Goal: Transaction & Acquisition: Purchase product/service

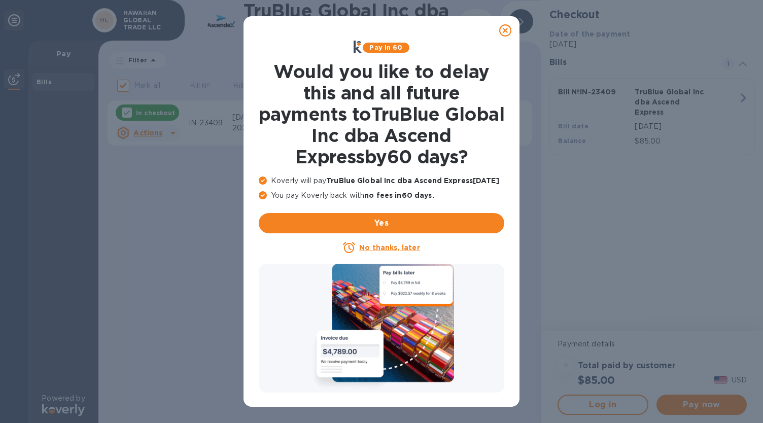
click at [504, 30] on icon at bounding box center [505, 30] width 12 height 12
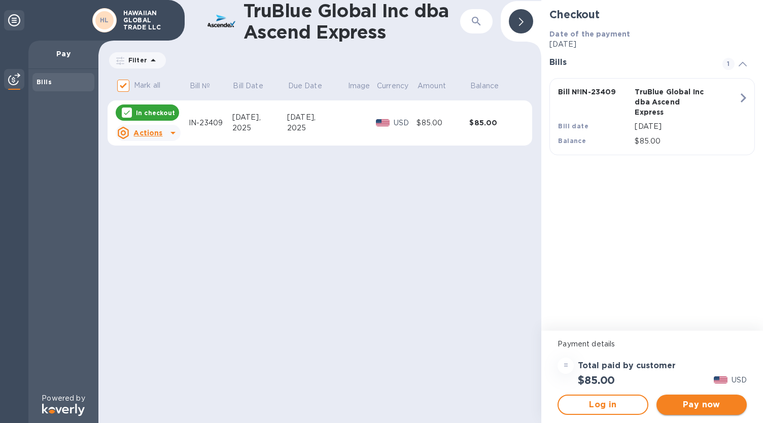
click at [696, 407] on span "Pay now" at bounding box center [701, 405] width 74 height 12
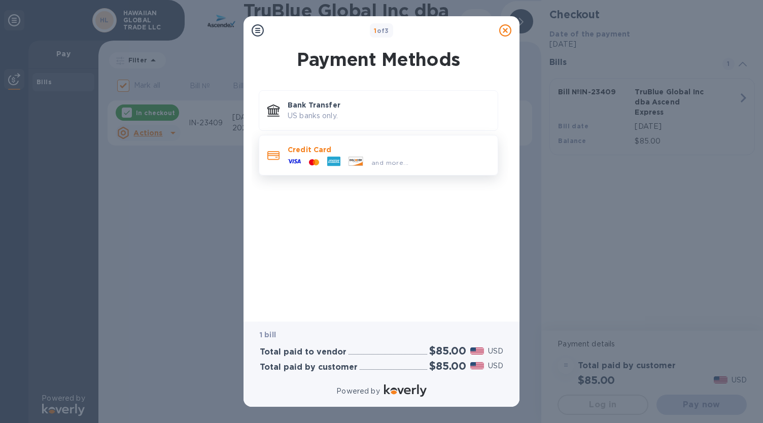
click at [342, 151] on p "Credit Card" at bounding box center [389, 150] width 202 height 10
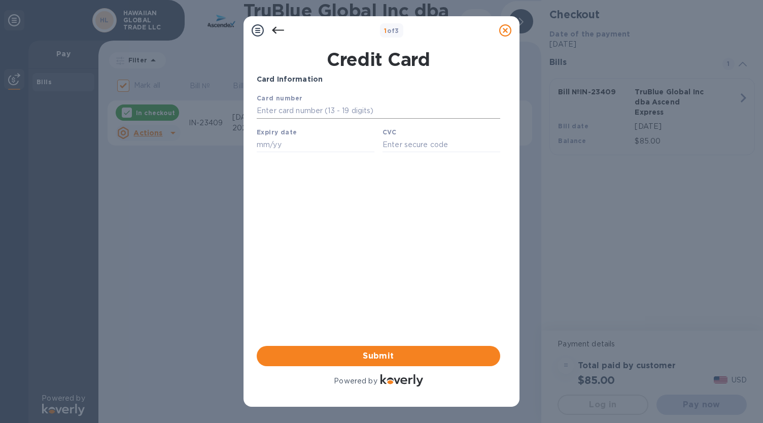
click at [301, 112] on input "text" at bounding box center [378, 110] width 243 height 15
type input "[CREDIT_CARD_NUMBER]"
click at [282, 145] on input "text" at bounding box center [316, 144] width 118 height 15
type input "04/29"
click at [447, 148] on input "text" at bounding box center [441, 144] width 118 height 15
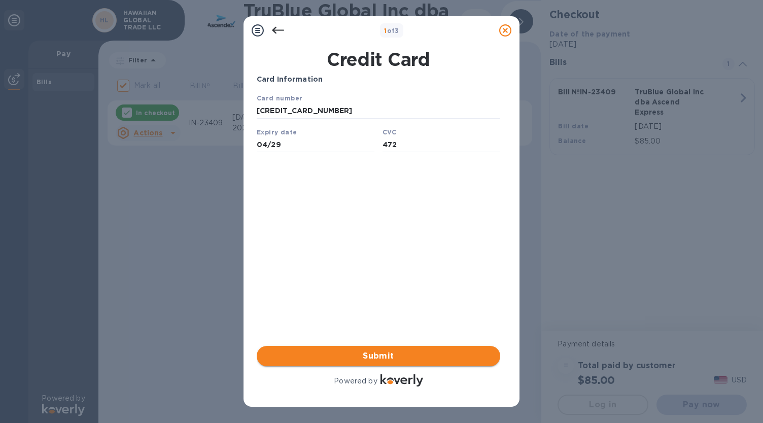
type input "472"
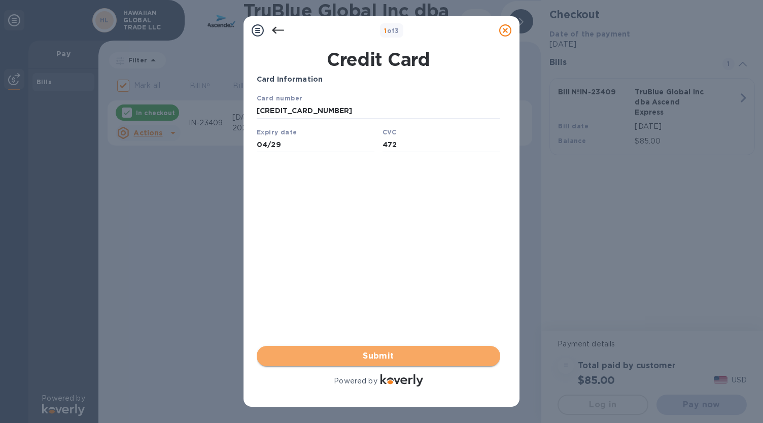
click at [375, 354] on span "Submit" at bounding box center [378, 356] width 227 height 12
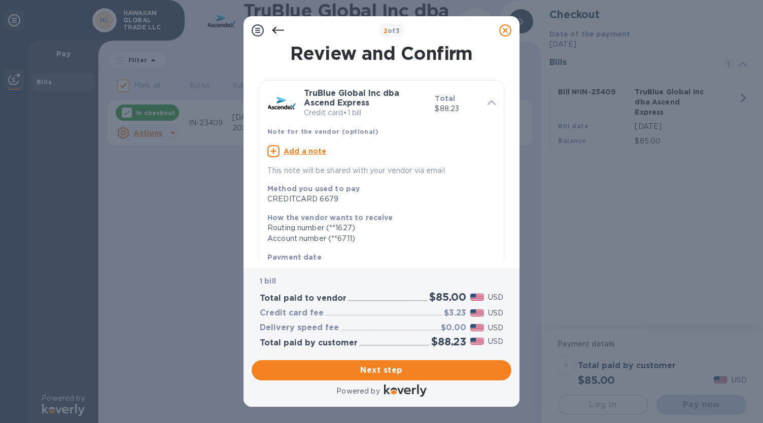
click at [309, 150] on u "Add a note" at bounding box center [304, 151] width 43 height 8
click at [303, 151] on textarea at bounding box center [373, 152] width 212 height 9
type textarea "IN-23409"
click at [355, 365] on span "Next step" at bounding box center [381, 370] width 243 height 12
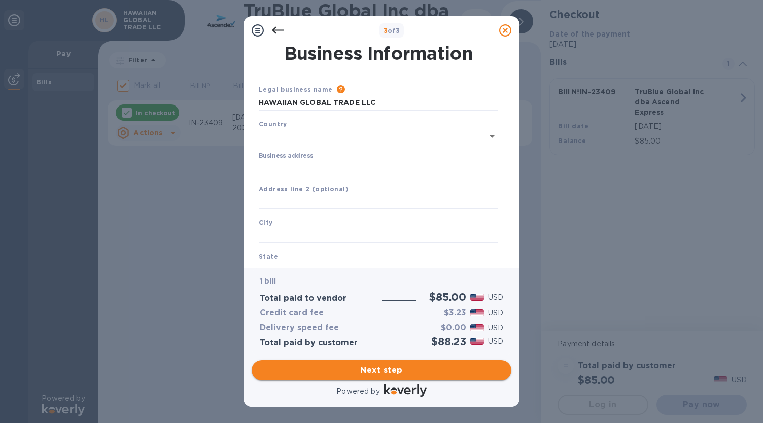
type input "[GEOGRAPHIC_DATA]"
click at [311, 162] on input "Business address" at bounding box center [378, 165] width 239 height 15
type input "[STREET_ADDRESS]"
type input "Hilo"
type input "HI"
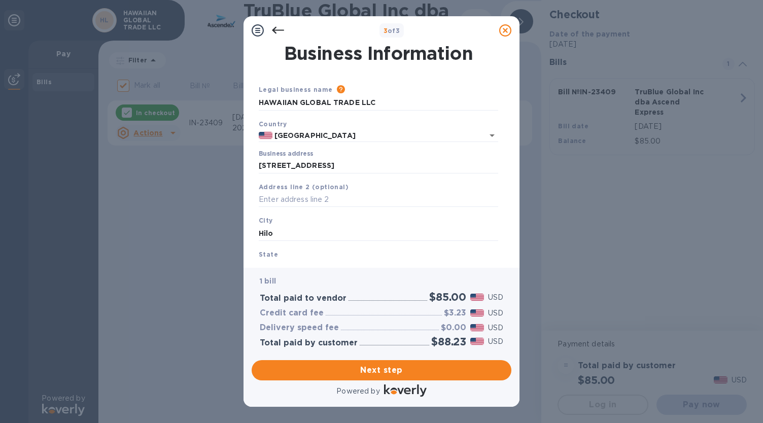
click at [294, 253] on div "State [US_STATE]" at bounding box center [378, 262] width 247 height 34
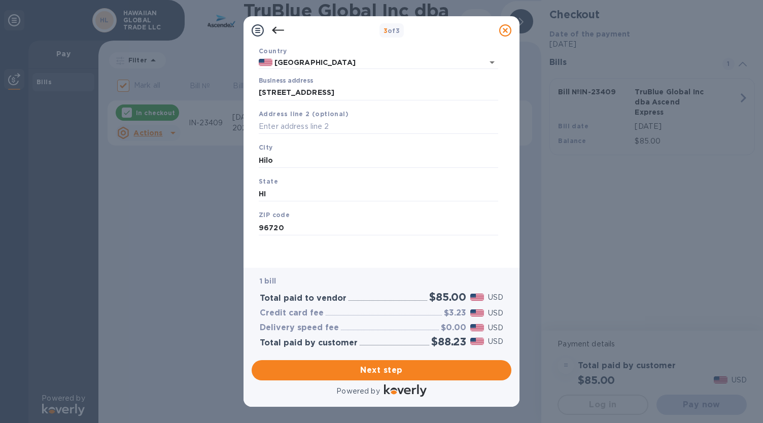
scroll to position [73, 0]
click at [286, 229] on input "96720" at bounding box center [378, 227] width 239 height 15
type input "96749"
click at [283, 162] on input "Hilo" at bounding box center [378, 160] width 239 height 15
type input "H"
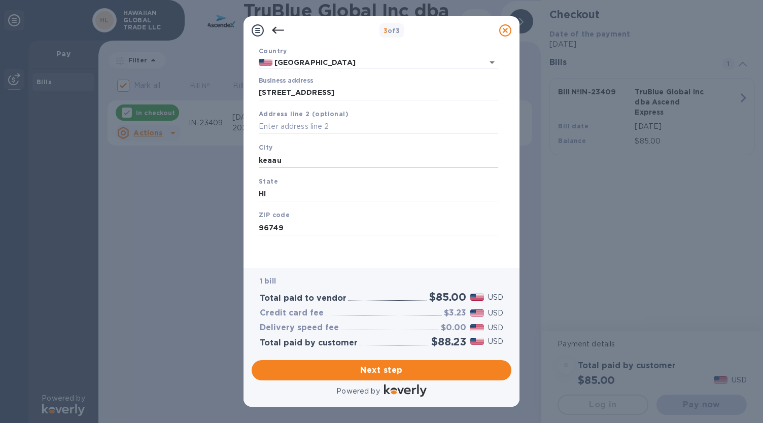
type input "keaau"
click at [305, 182] on div "State [US_STATE]" at bounding box center [378, 189] width 247 height 34
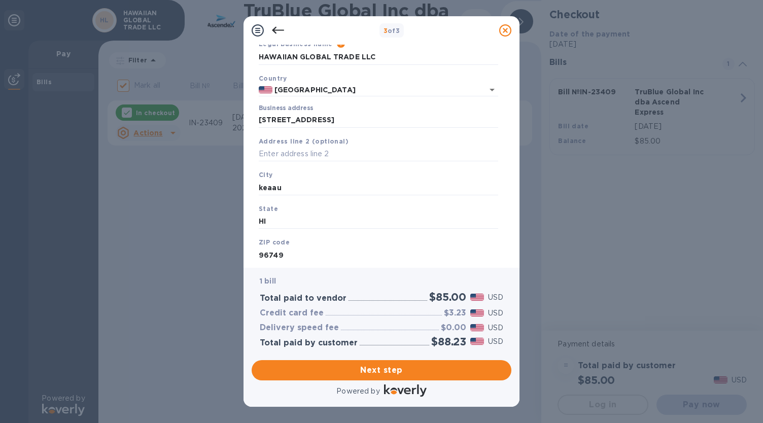
scroll to position [44, 0]
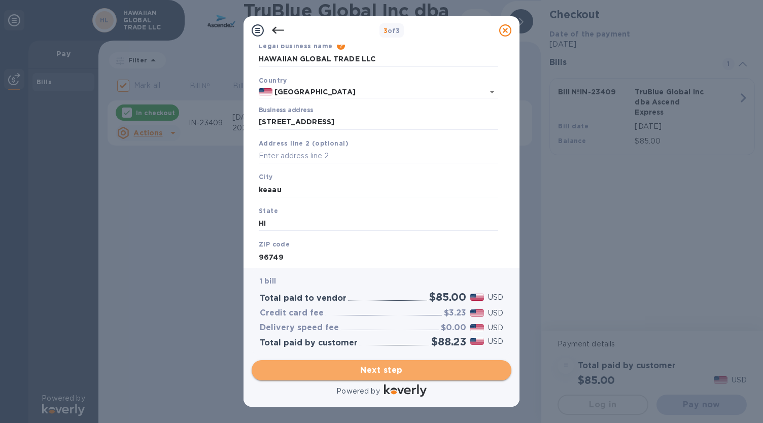
click at [372, 367] on span "Next step" at bounding box center [381, 370] width 243 height 12
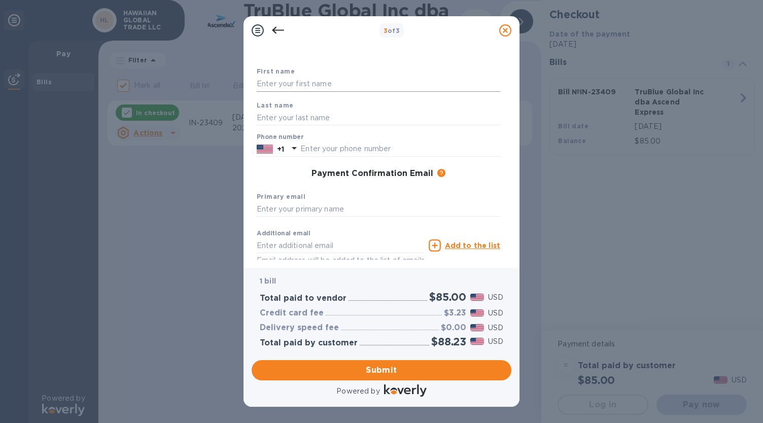
click at [299, 86] on input "text" at bounding box center [378, 84] width 243 height 15
type input "[PERSON_NAME]"
click at [288, 112] on input "text" at bounding box center [378, 117] width 243 height 15
type input "[PERSON_NAME]"
click at [315, 152] on input "text" at bounding box center [400, 148] width 200 height 15
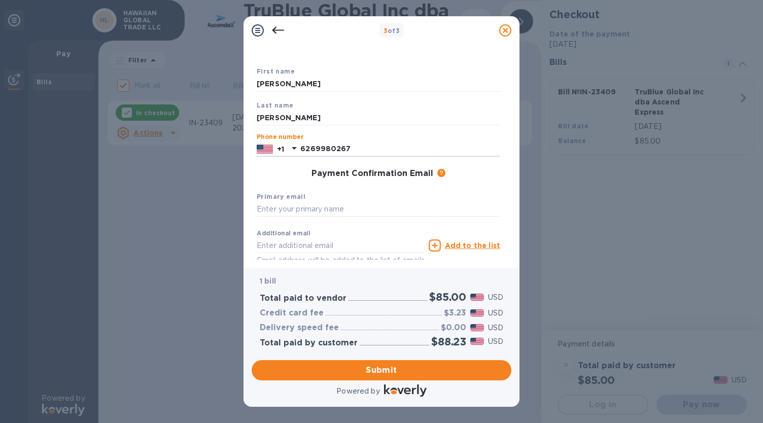
type input "6269980267"
click at [387, 199] on div "Primary email" at bounding box center [379, 204] width 252 height 34
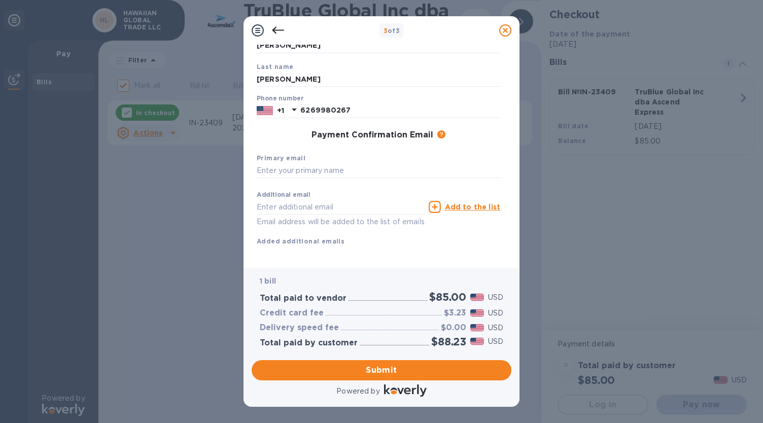
scroll to position [75, 0]
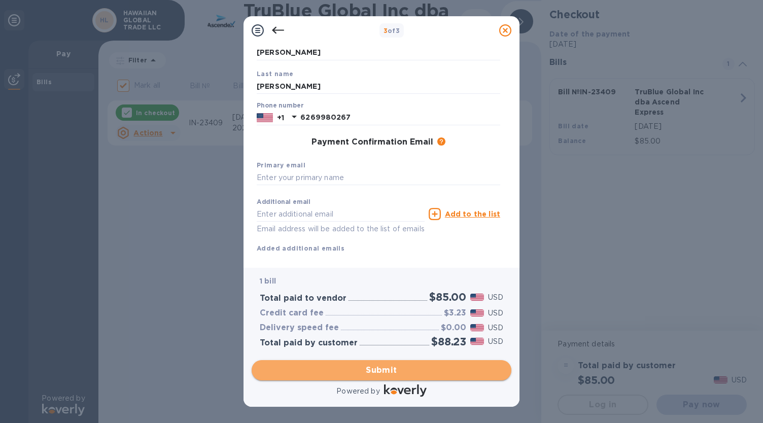
click at [361, 371] on span "Submit" at bounding box center [381, 370] width 243 height 12
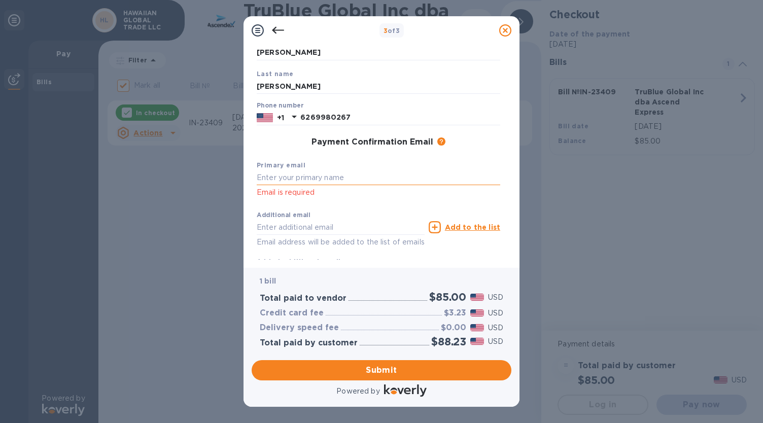
click at [302, 180] on input "text" at bounding box center [378, 177] width 243 height 15
click at [321, 202] on div "Additional email Email address will be added to the list of emails Add to the l…" at bounding box center [379, 236] width 252 height 68
click at [311, 177] on input "[PERSON_NAME]" at bounding box center [378, 177] width 243 height 15
type input "A"
type input "[EMAIL_ADDRESS][DOMAIN_NAME]"
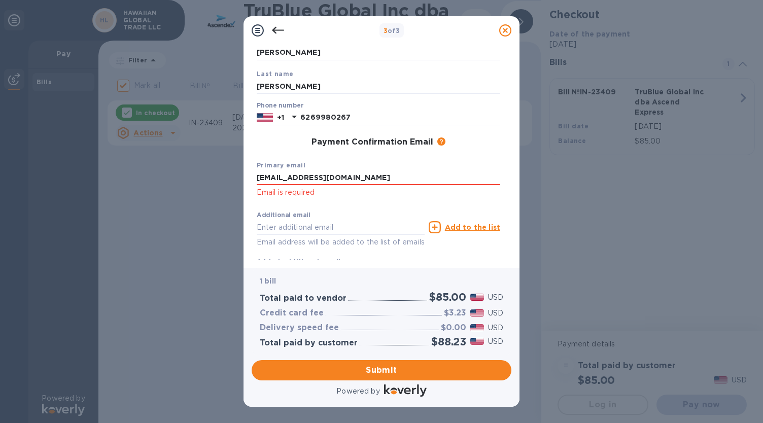
click at [329, 204] on div "Additional email Email address will be added to the list of emails Add to the l…" at bounding box center [379, 236] width 252 height 68
click at [327, 220] on div "Additional email Email address will be added to the list of emails" at bounding box center [341, 229] width 168 height 37
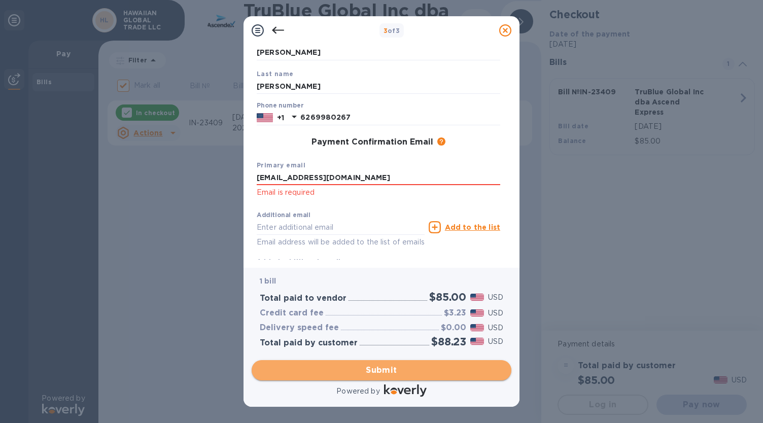
click at [370, 368] on span "Submit" at bounding box center [381, 370] width 243 height 12
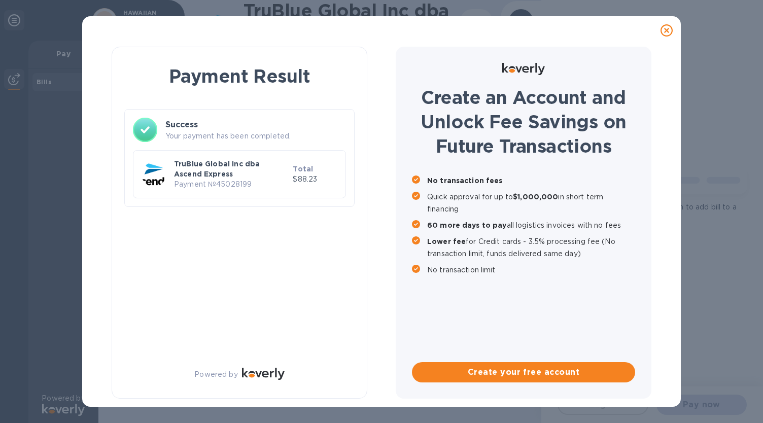
checkbox input "false"
